Goal: Task Accomplishment & Management: Complete application form

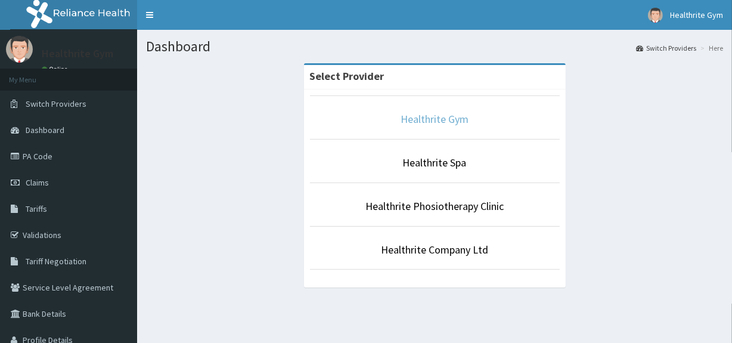
click at [446, 117] on link "Healthrite Gym" at bounding box center [435, 119] width 68 height 14
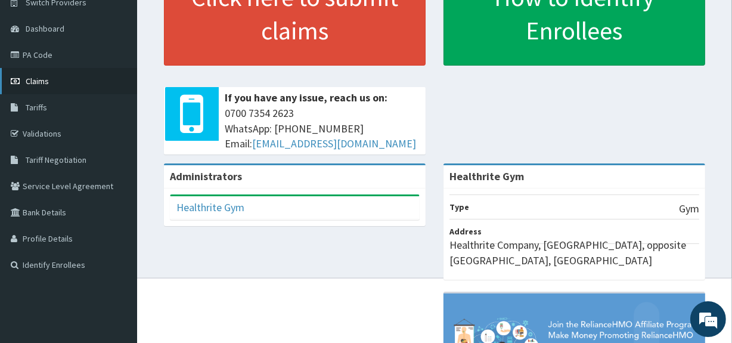
click at [54, 88] on link "Claims" at bounding box center [68, 81] width 137 height 26
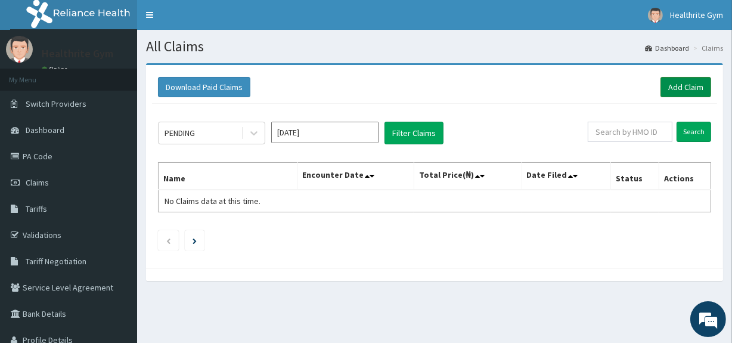
click at [672, 90] on link "Add Claim" at bounding box center [685, 87] width 51 height 20
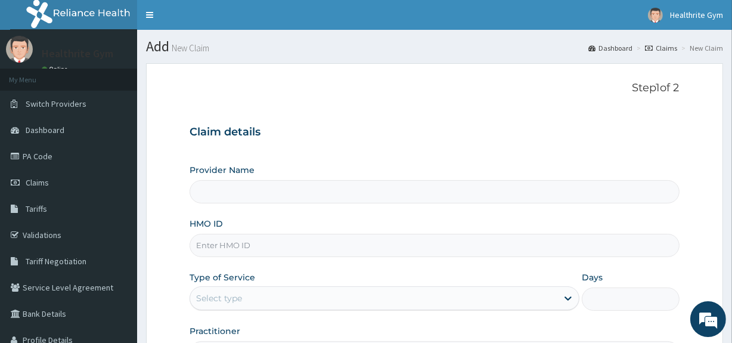
type input "Healthrite Gym"
type input "1"
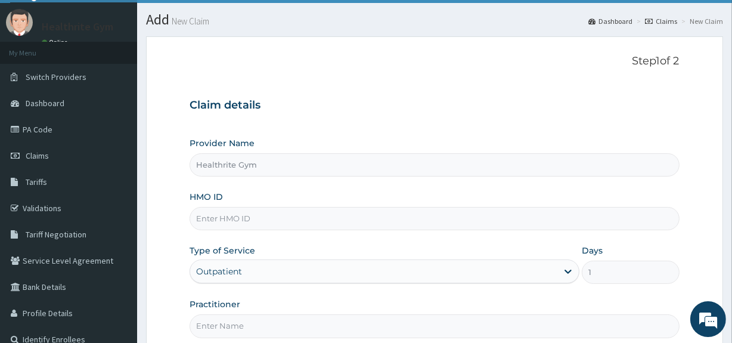
scroll to position [29, 0]
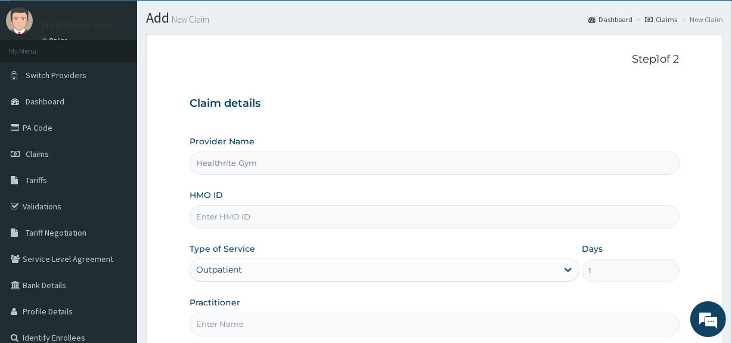
click at [468, 213] on input "HMO ID" at bounding box center [434, 216] width 489 height 23
type input "sun/10024/a"
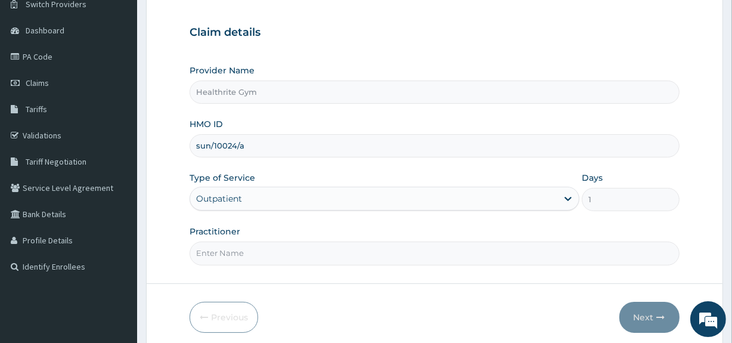
scroll to position [101, 0]
click at [435, 255] on input "Practitioner" at bounding box center [434, 251] width 489 height 23
type input "HEALTHRITE"
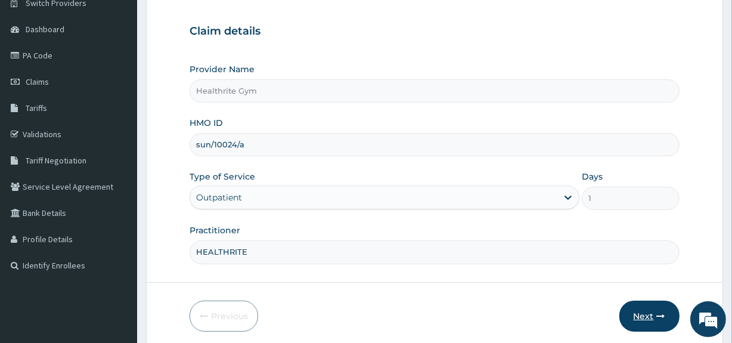
click at [660, 310] on button "Next" at bounding box center [649, 315] width 60 height 31
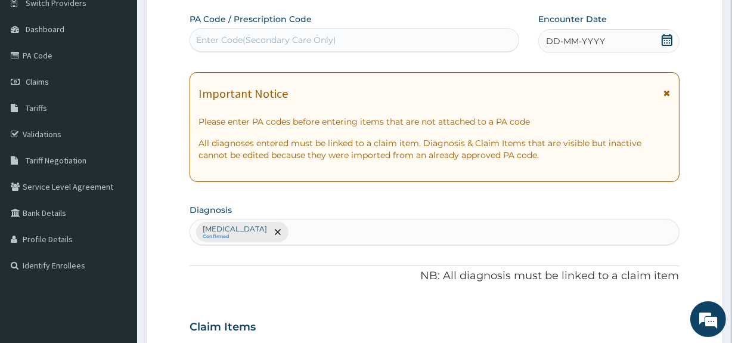
click at [322, 37] on div "Enter Code(Secondary Care Only)" at bounding box center [266, 40] width 140 height 12
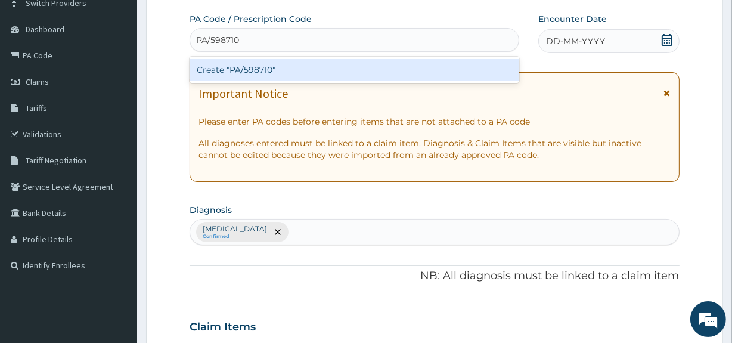
type input "PA/598710"
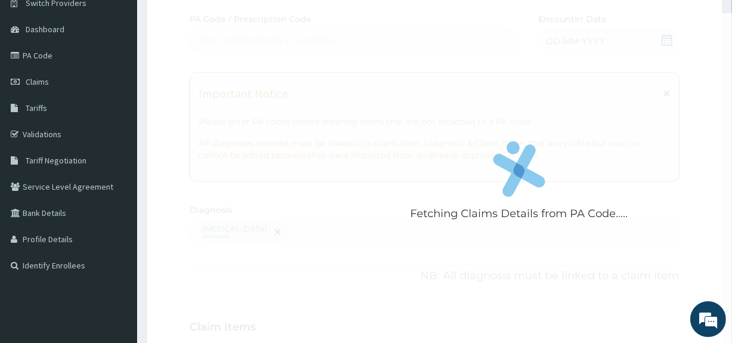
click at [668, 41] on div "Fetching Claims Details from PA Code..... PA Code / Prescription Code Enter Cod…" at bounding box center [434, 323] width 489 height 621
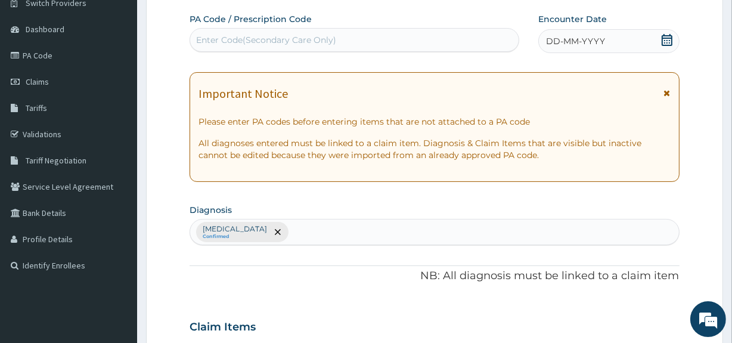
click at [668, 41] on icon at bounding box center [667, 40] width 12 height 12
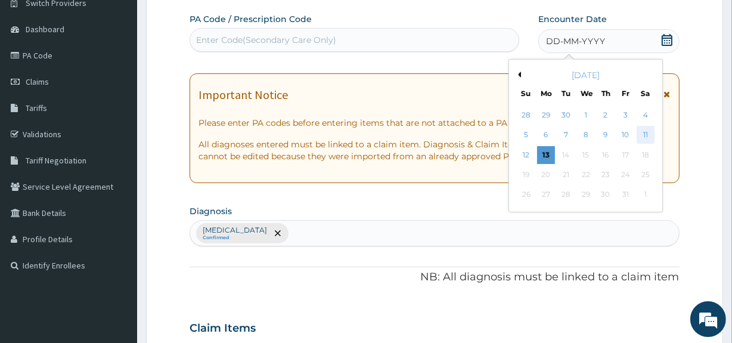
click at [644, 141] on div "11" at bounding box center [645, 135] width 18 height 18
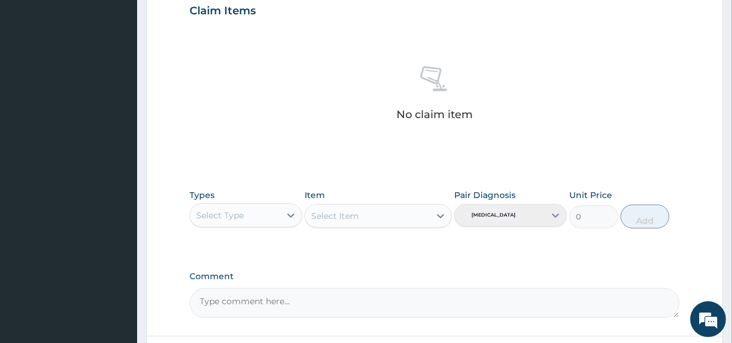
scroll to position [421, 0]
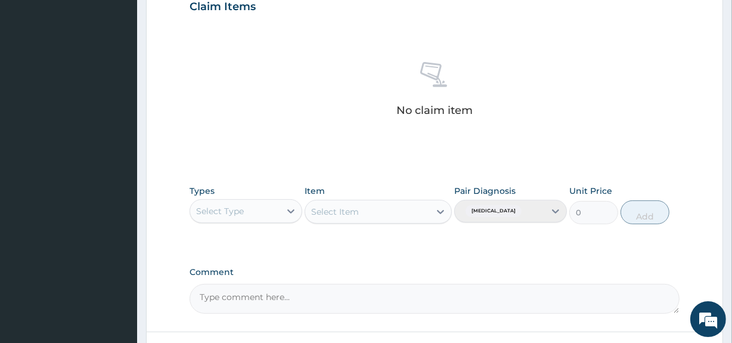
click at [280, 211] on div "Select Type" at bounding box center [235, 210] width 90 height 19
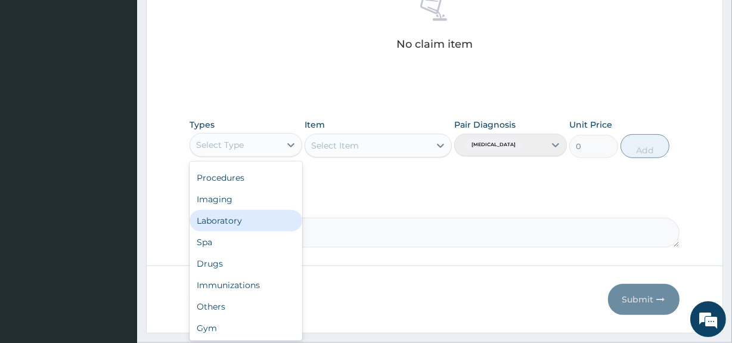
scroll to position [494, 0]
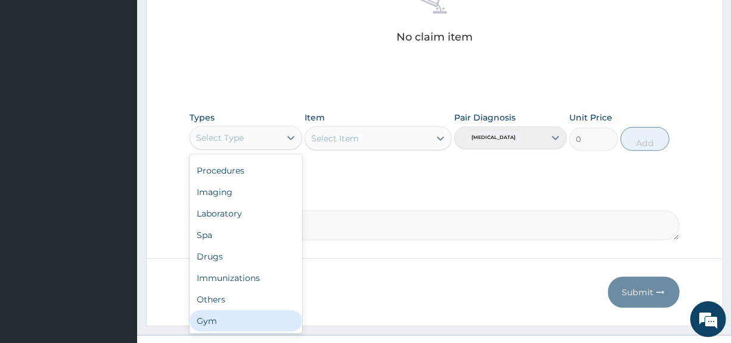
click at [244, 317] on div "Gym" at bounding box center [246, 320] width 113 height 21
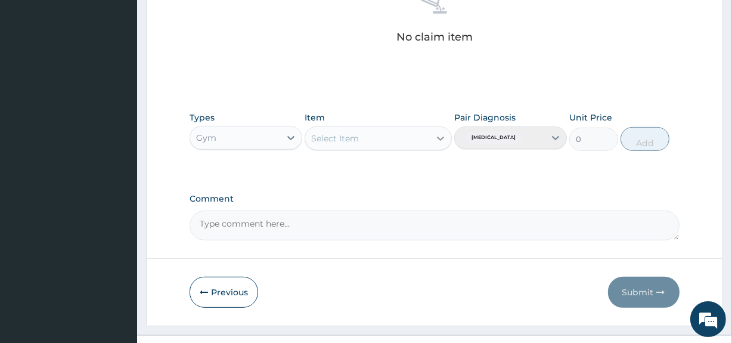
click at [439, 137] on icon at bounding box center [441, 138] width 12 height 12
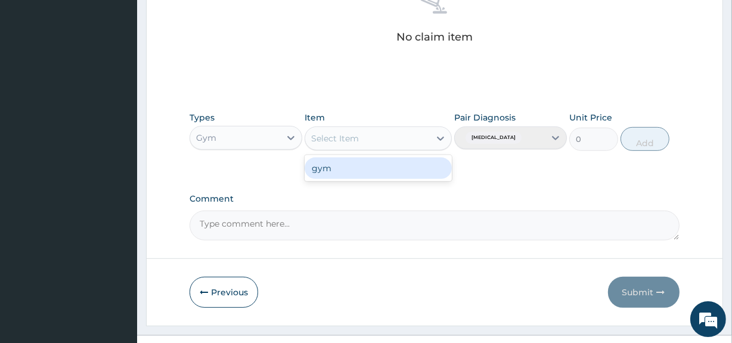
click at [374, 168] on div "gym" at bounding box center [378, 167] width 147 height 21
type input "2000"
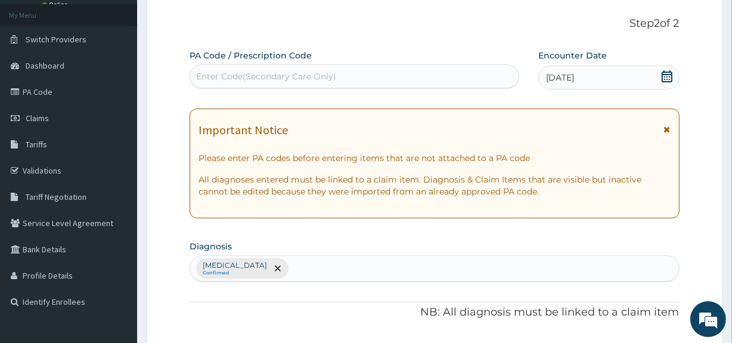
scroll to position [61, 0]
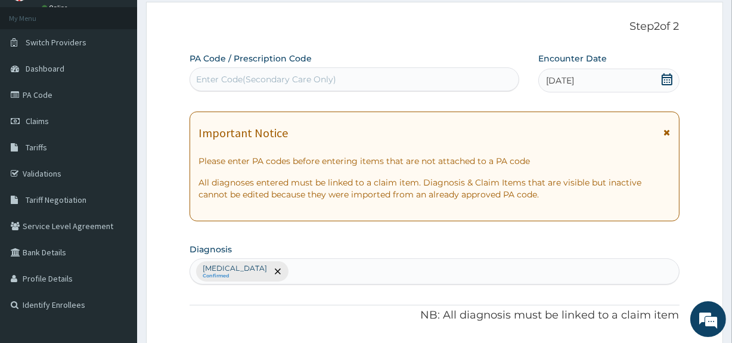
click at [418, 80] on div "Enter Code(Secondary Care Only)" at bounding box center [354, 79] width 328 height 19
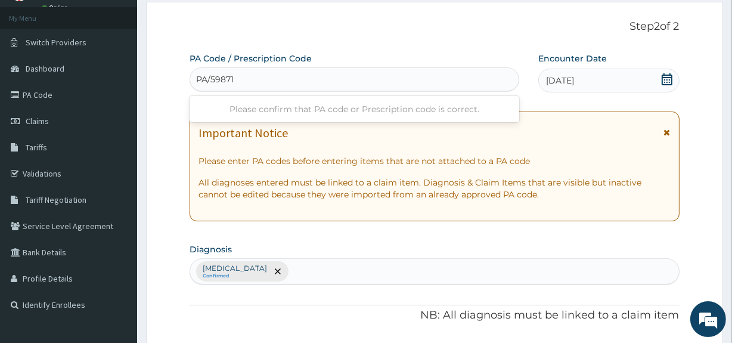
type input "PA/598710"
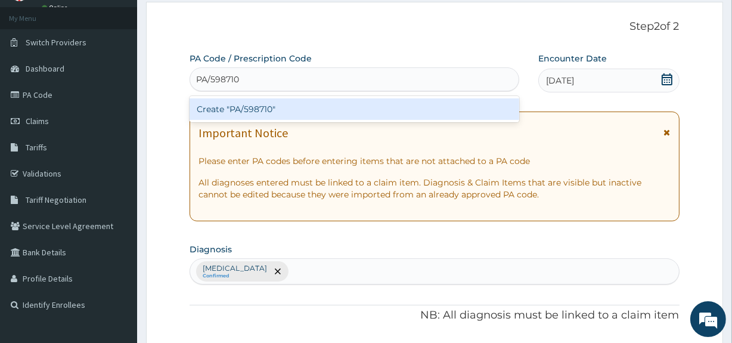
click at [390, 104] on div "Create "PA/598710"" at bounding box center [354, 108] width 329 height 21
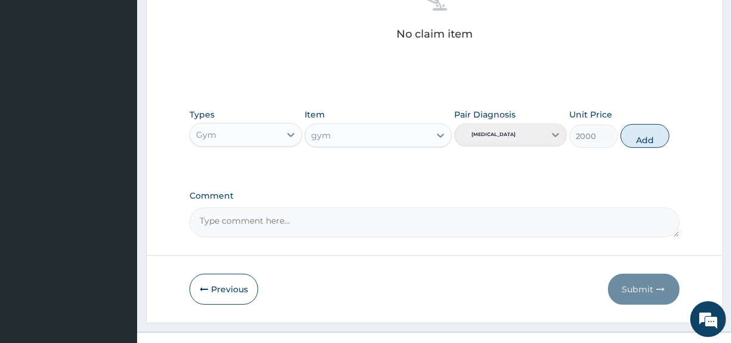
scroll to position [498, 0]
click at [538, 132] on div "Pair Diagnosis Lack of physical exercise" at bounding box center [510, 126] width 113 height 39
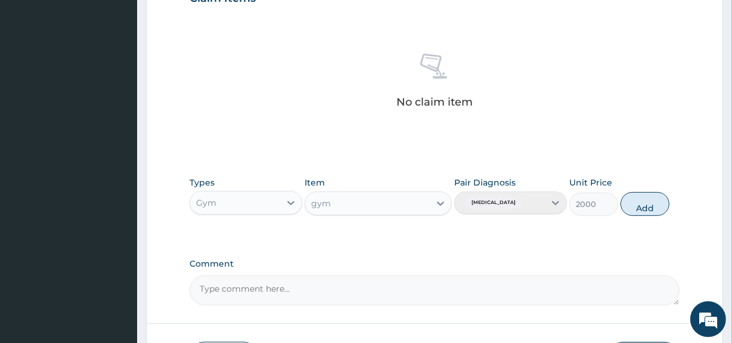
scroll to position [447, 0]
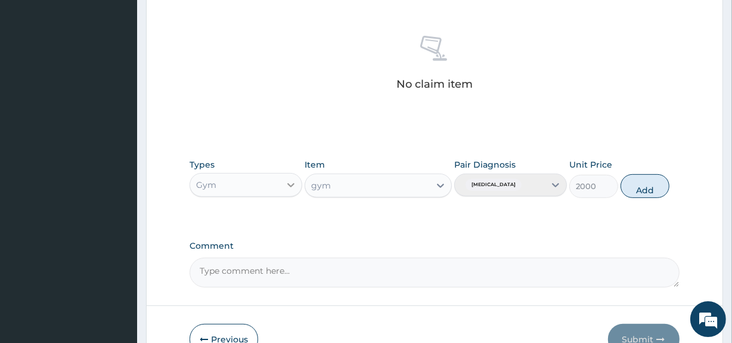
click at [280, 187] on div at bounding box center [290, 184] width 21 height 21
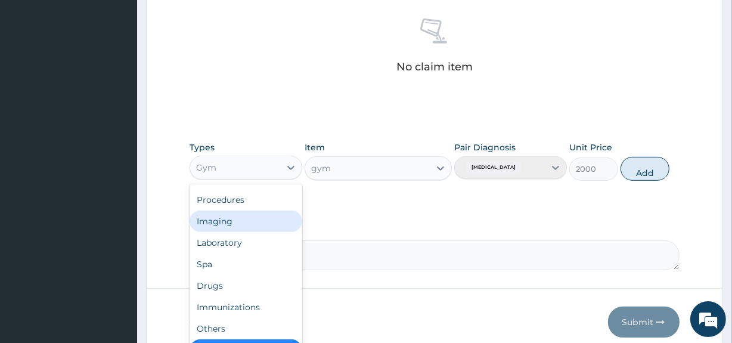
scroll to position [516, 0]
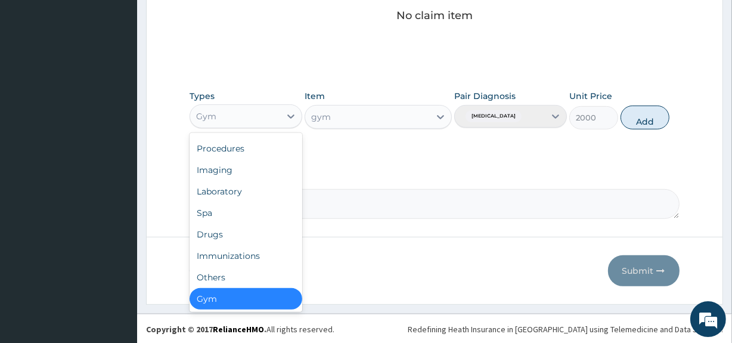
click at [255, 301] on div "Gym" at bounding box center [246, 298] width 113 height 21
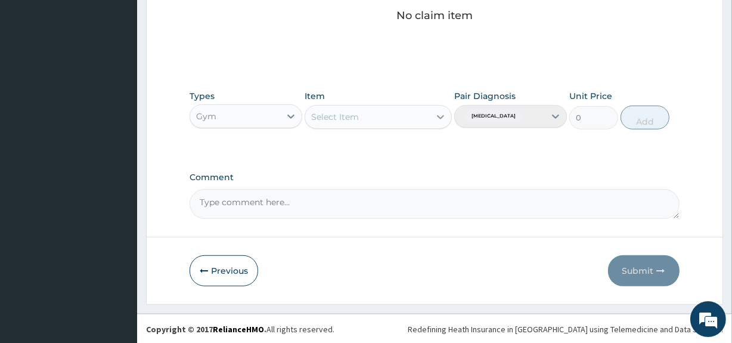
click at [439, 119] on icon at bounding box center [441, 117] width 12 height 12
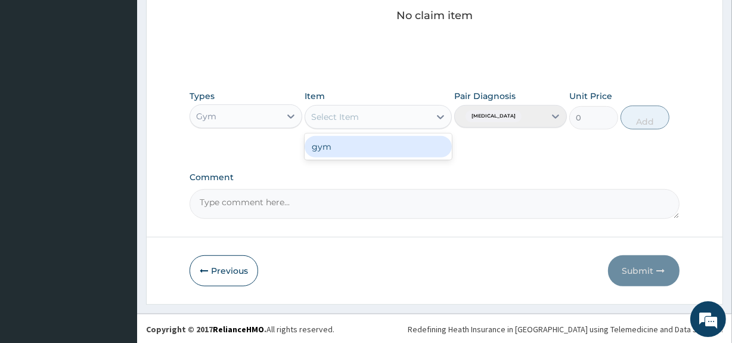
click at [412, 148] on div "gym" at bounding box center [378, 146] width 147 height 21
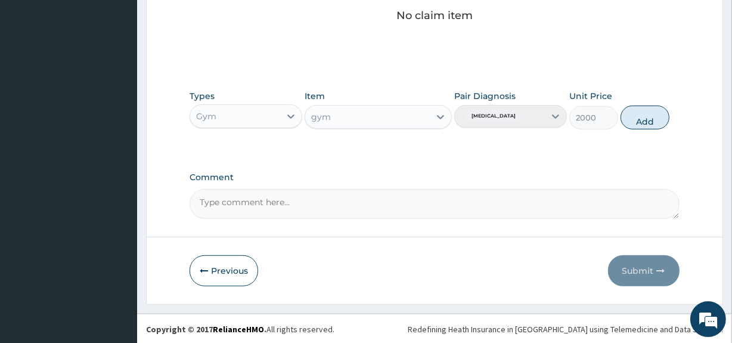
click at [556, 111] on div "Pair Diagnosis Lack of physical exercise" at bounding box center [510, 109] width 113 height 39
click at [553, 114] on div "Pair Diagnosis Lack of physical exercise" at bounding box center [510, 109] width 113 height 39
click at [640, 119] on button "Add" at bounding box center [645, 118] width 49 height 24
type input "0"
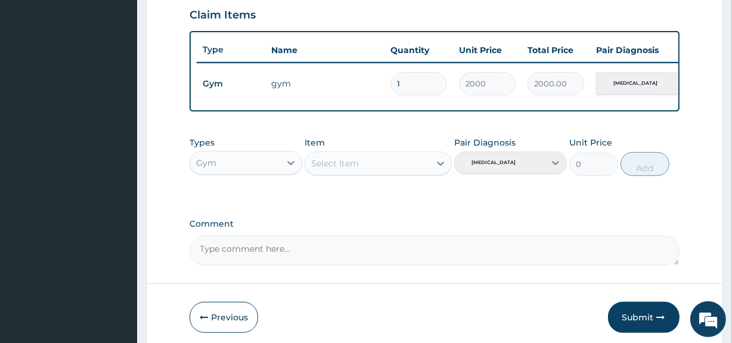
scroll to position [467, 0]
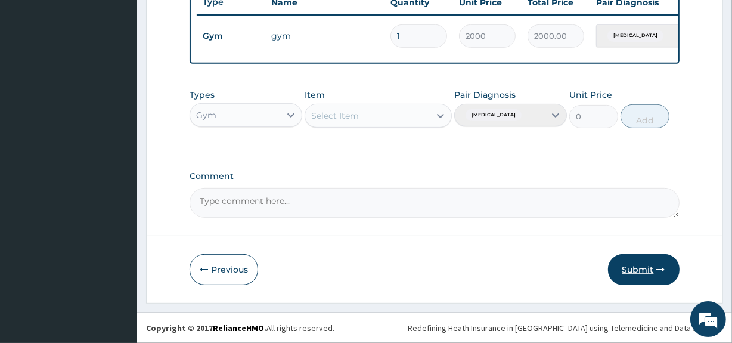
click at [652, 272] on button "Submit" at bounding box center [644, 269] width 72 height 31
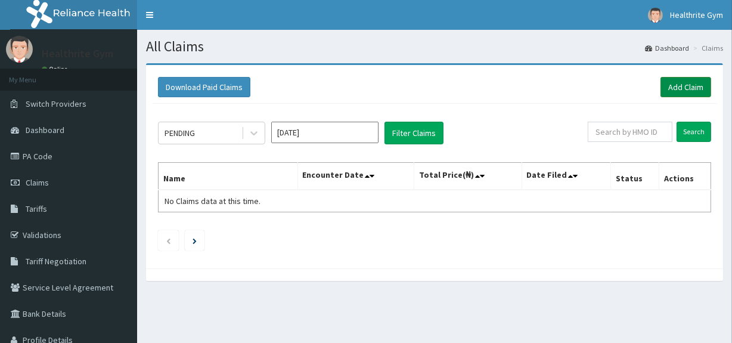
click at [696, 89] on link "Add Claim" at bounding box center [685, 87] width 51 height 20
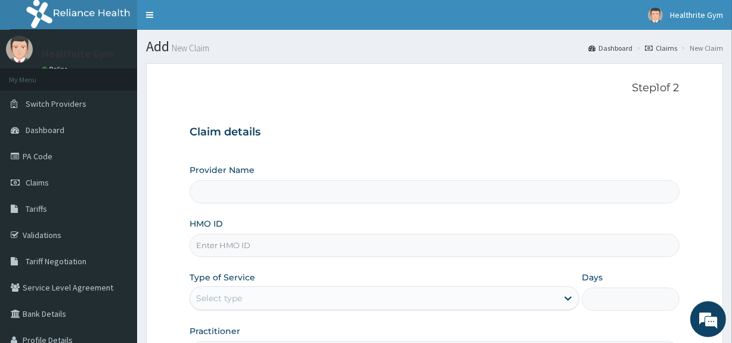
type input "Healthrite Gym"
type input "1"
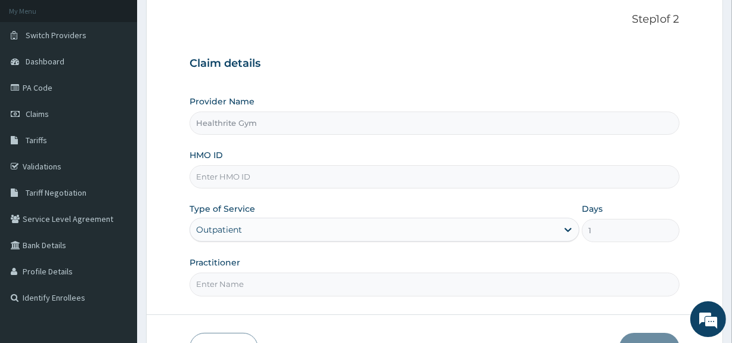
scroll to position [73, 0]
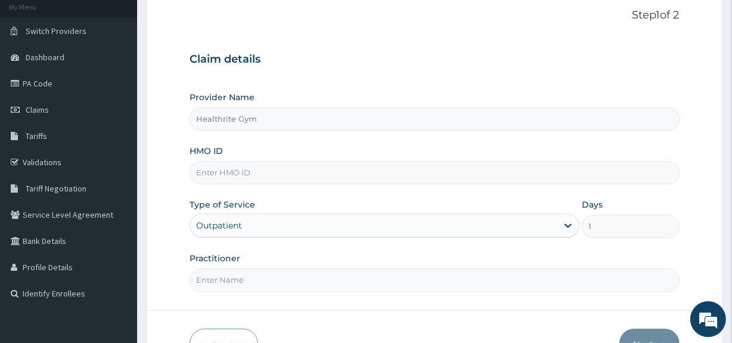
click at [454, 170] on input "HMO ID" at bounding box center [434, 172] width 489 height 23
type input "PES"
